Goal: Use online tool/utility

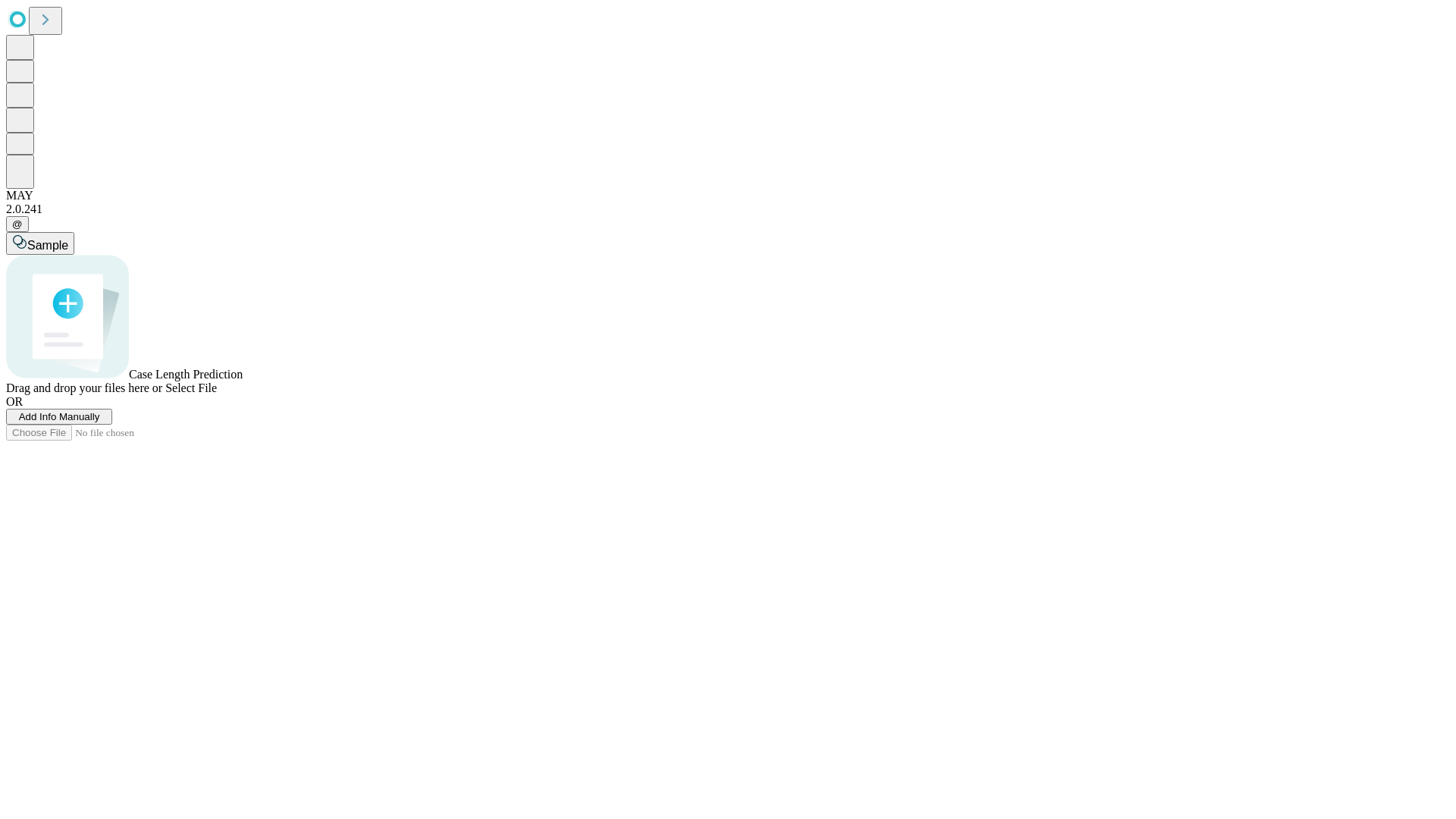
click at [217, 394] on span "Select File" at bounding box center [192, 387] width 52 height 13
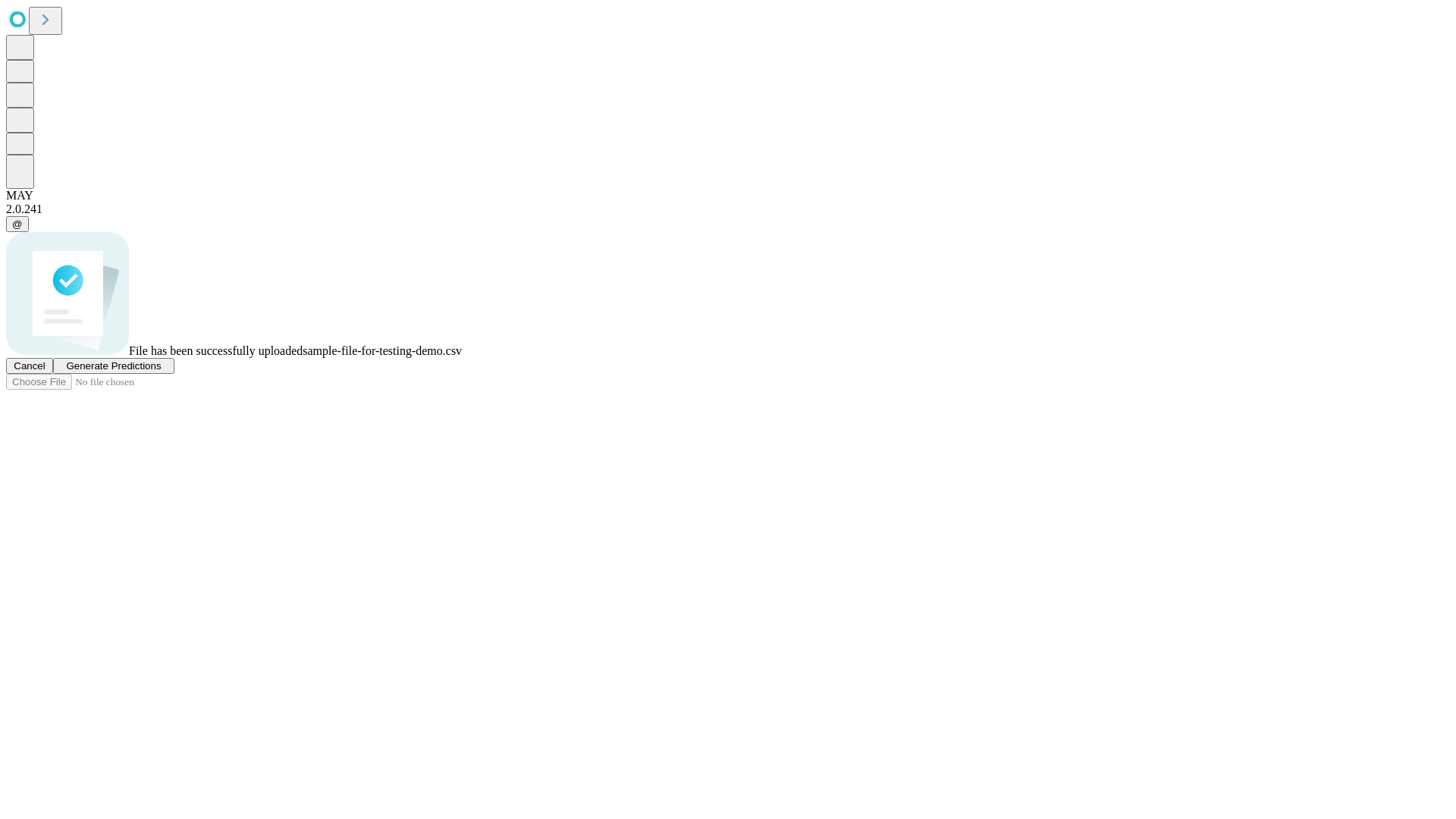
click at [161, 371] on span "Generate Predictions" at bounding box center [113, 365] width 95 height 11
